Goal: Task Accomplishment & Management: Manage account settings

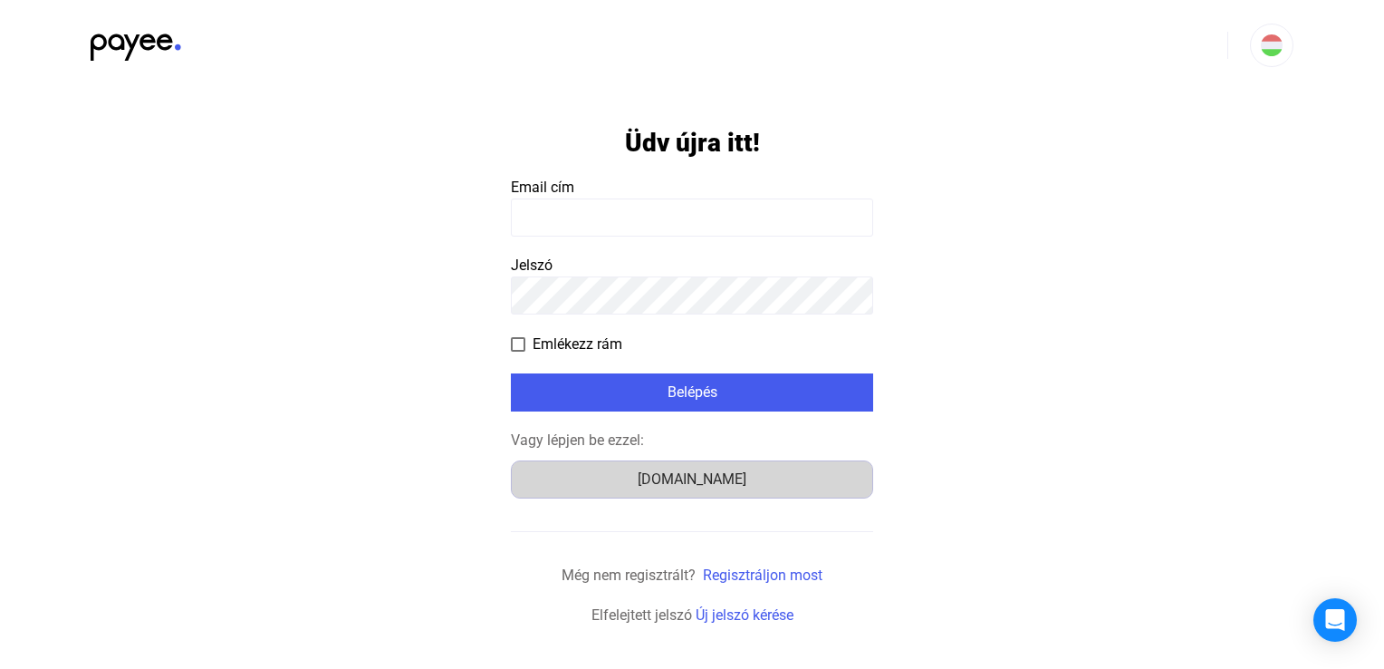
click at [699, 485] on font "[DOMAIN_NAME]" at bounding box center [692, 478] width 109 height 17
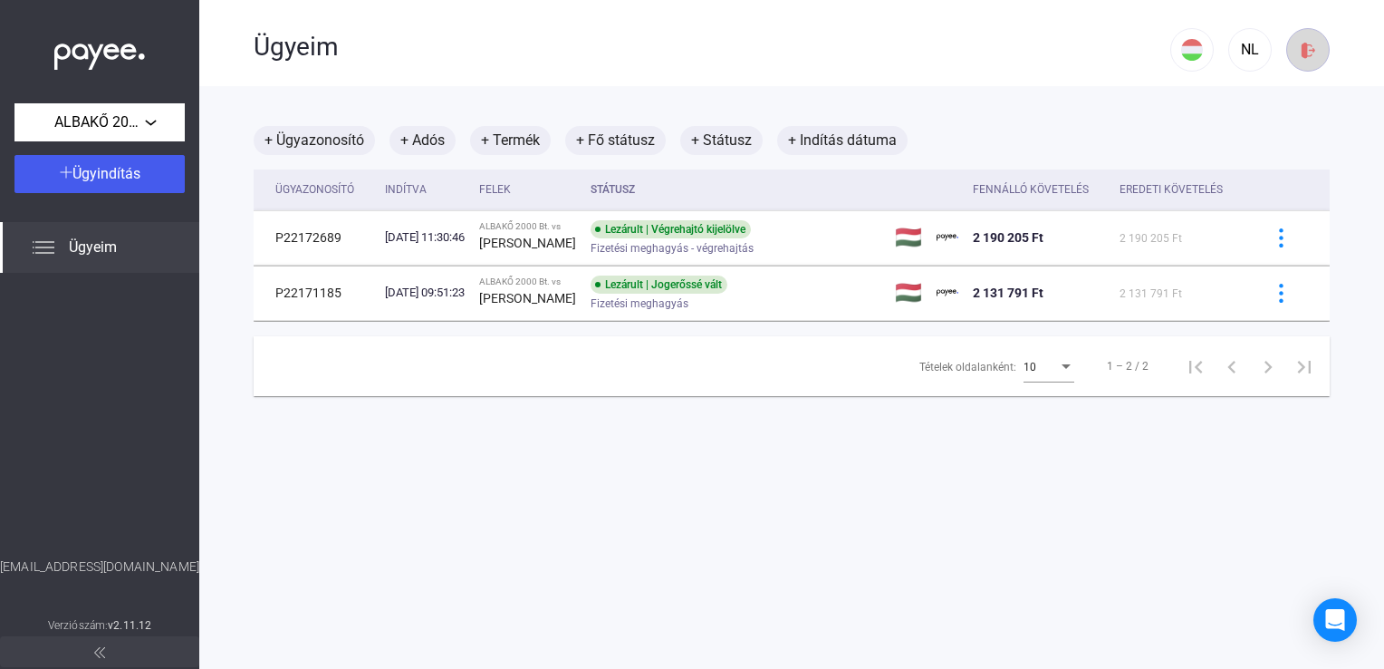
click at [1301, 41] on img at bounding box center [1308, 50] width 19 height 19
